Goal: Task Accomplishment & Management: Manage account settings

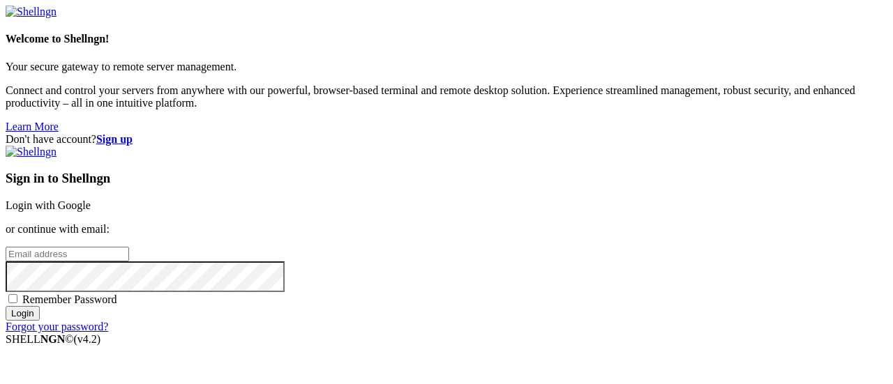
type input "[EMAIL_ADDRESS][DOMAIN_NAME]"
click at [40, 321] on input "Login" at bounding box center [23, 313] width 34 height 15
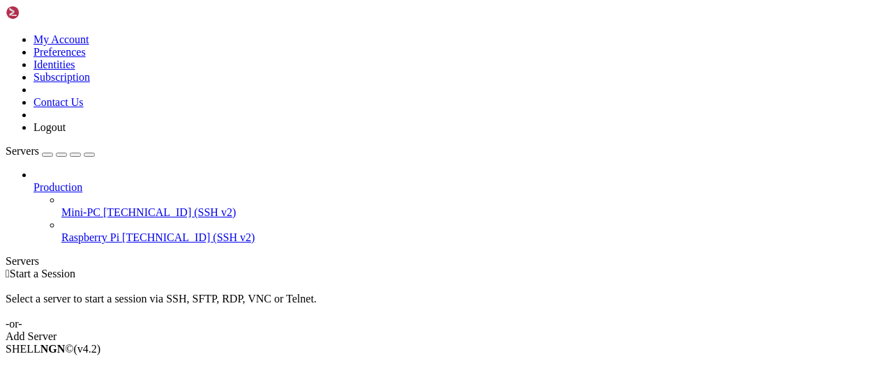
click at [351, 268] on div " Start a Session Select a server to start a session via SSH, SFTP, RDP, VNC or…" at bounding box center [446, 305] width 881 height 75
click at [6, 33] on icon at bounding box center [6, 33] width 0 height 0
click at [66, 133] on link "Logout" at bounding box center [49, 127] width 32 height 12
